Goal: Task Accomplishment & Management: Use online tool/utility

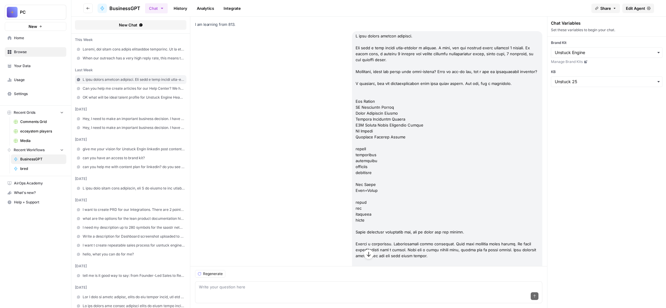
scroll to position [41977, 0]
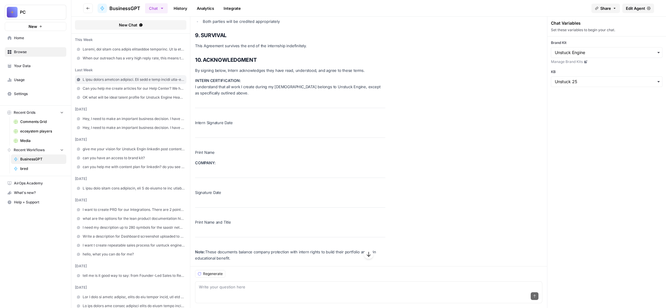
click at [48, 41] on span "Home" at bounding box center [39, 37] width 50 height 5
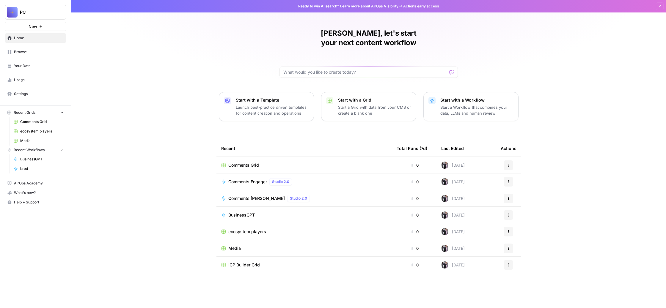
scroll to position [8, 0]
click at [228, 168] on span "Comments Grid" at bounding box center [243, 165] width 31 height 6
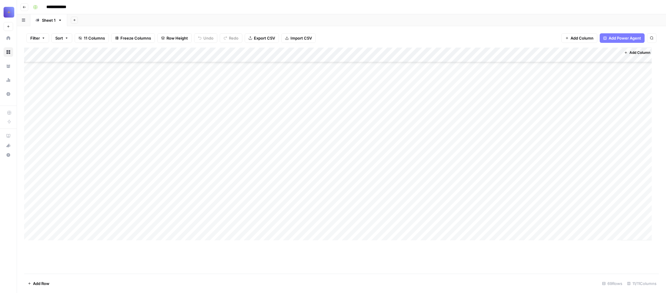
scroll to position [6065, 0]
click at [121, 79] on div "Add Column" at bounding box center [337, 144] width 627 height 193
click at [343, 26] on div "Add Sheet" at bounding box center [366, 20] width 599 height 12
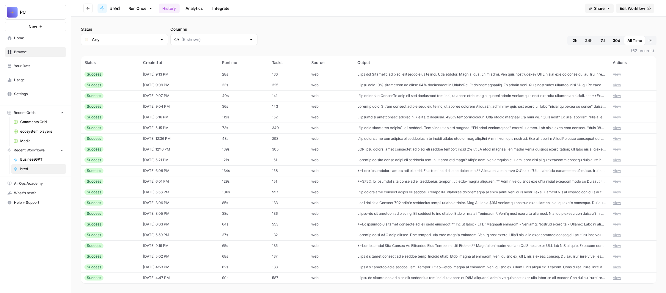
click at [619, 11] on span "Edit Workflow" at bounding box center [632, 8] width 26 height 6
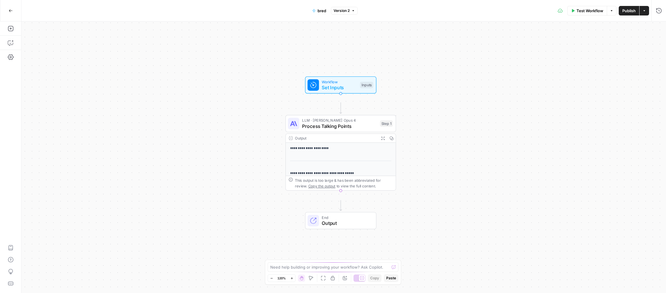
drag, startPoint x: 264, startPoint y: 182, endPoint x: 262, endPoint y: 182, distance: 3.0
click at [262, 182] on div "**********" at bounding box center [343, 156] width 644 height 271
click at [332, 130] on span "Process Talking Points" at bounding box center [339, 125] width 75 height 7
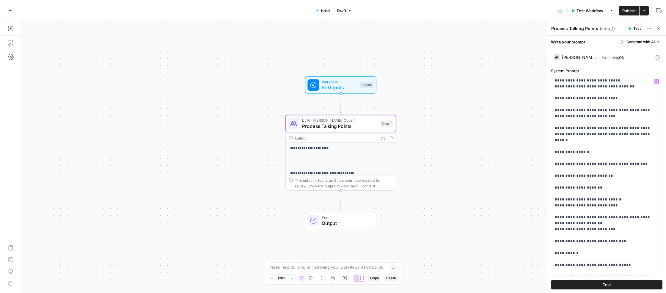
scroll to position [7501, 0]
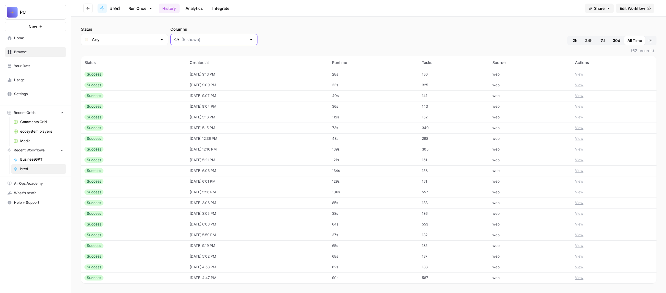
click at [246, 42] on input "Columns" at bounding box center [213, 40] width 65 height 6
click at [300, 96] on span "Output" at bounding box center [282, 93] width 85 height 6
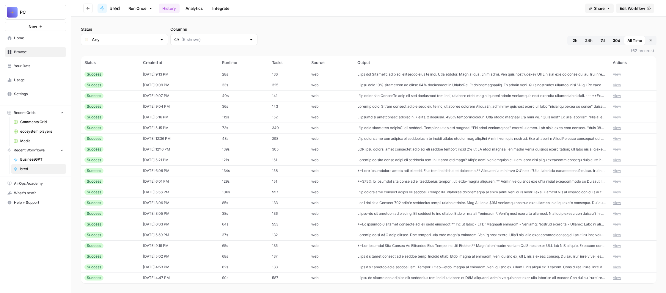
click at [418, 122] on td at bounding box center [481, 117] width 255 height 11
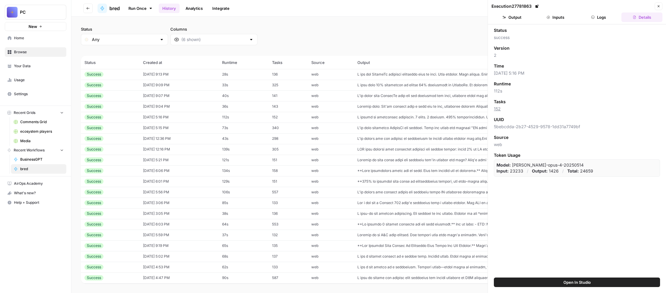
click at [523, 22] on button "Output" at bounding box center [511, 17] width 41 height 10
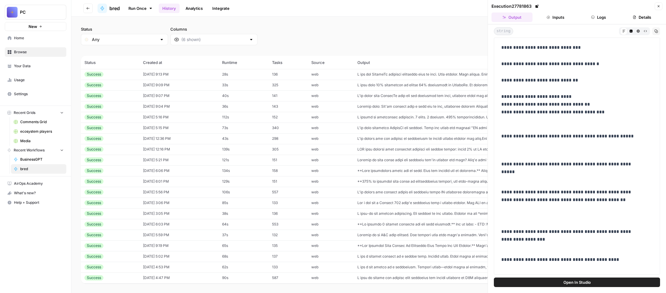
click at [557, 22] on button "Inputs" at bounding box center [555, 17] width 41 height 10
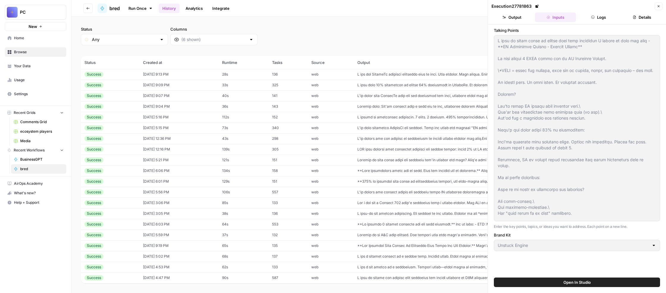
click at [516, 22] on button "Output" at bounding box center [511, 17] width 41 height 10
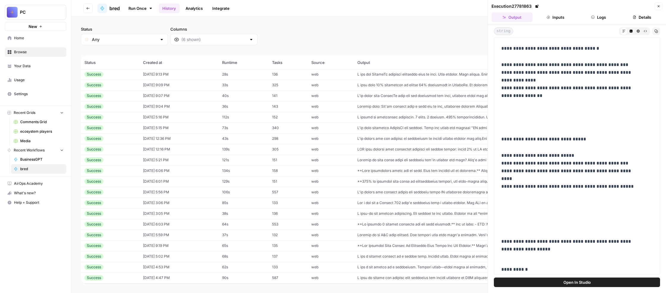
scroll to position [1059, 0]
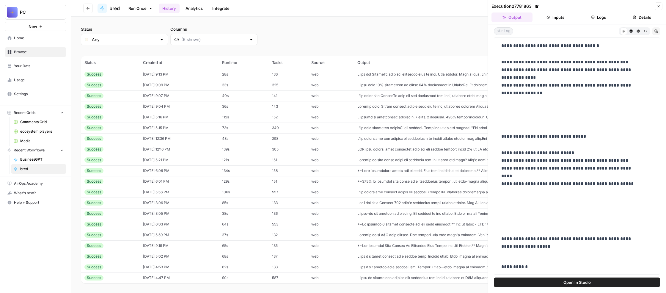
click at [156, 13] on link "Run Once" at bounding box center [141, 8] width 32 height 10
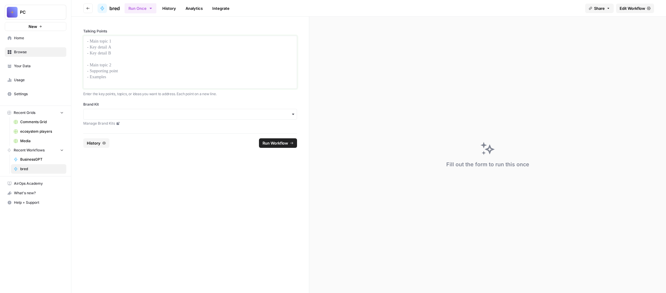
click at [157, 44] on p at bounding box center [190, 41] width 206 height 6
click at [220, 117] on input "Brand Kit" at bounding box center [190, 114] width 206 height 6
click at [201, 204] on div "Unstuck Engine" at bounding box center [218, 198] width 187 height 11
click at [169, 83] on div at bounding box center [190, 62] width 206 height 48
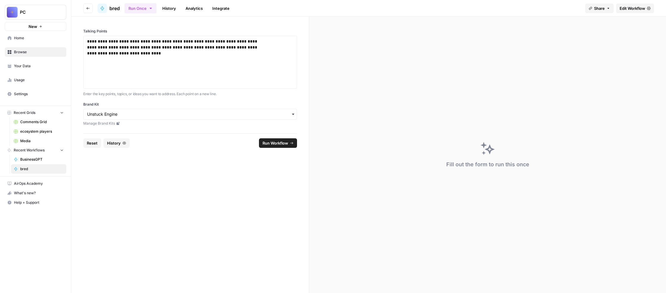
click at [286, 146] on span "Run Workflow" at bounding box center [275, 143] width 26 height 6
